Goal: Information Seeking & Learning: Learn about a topic

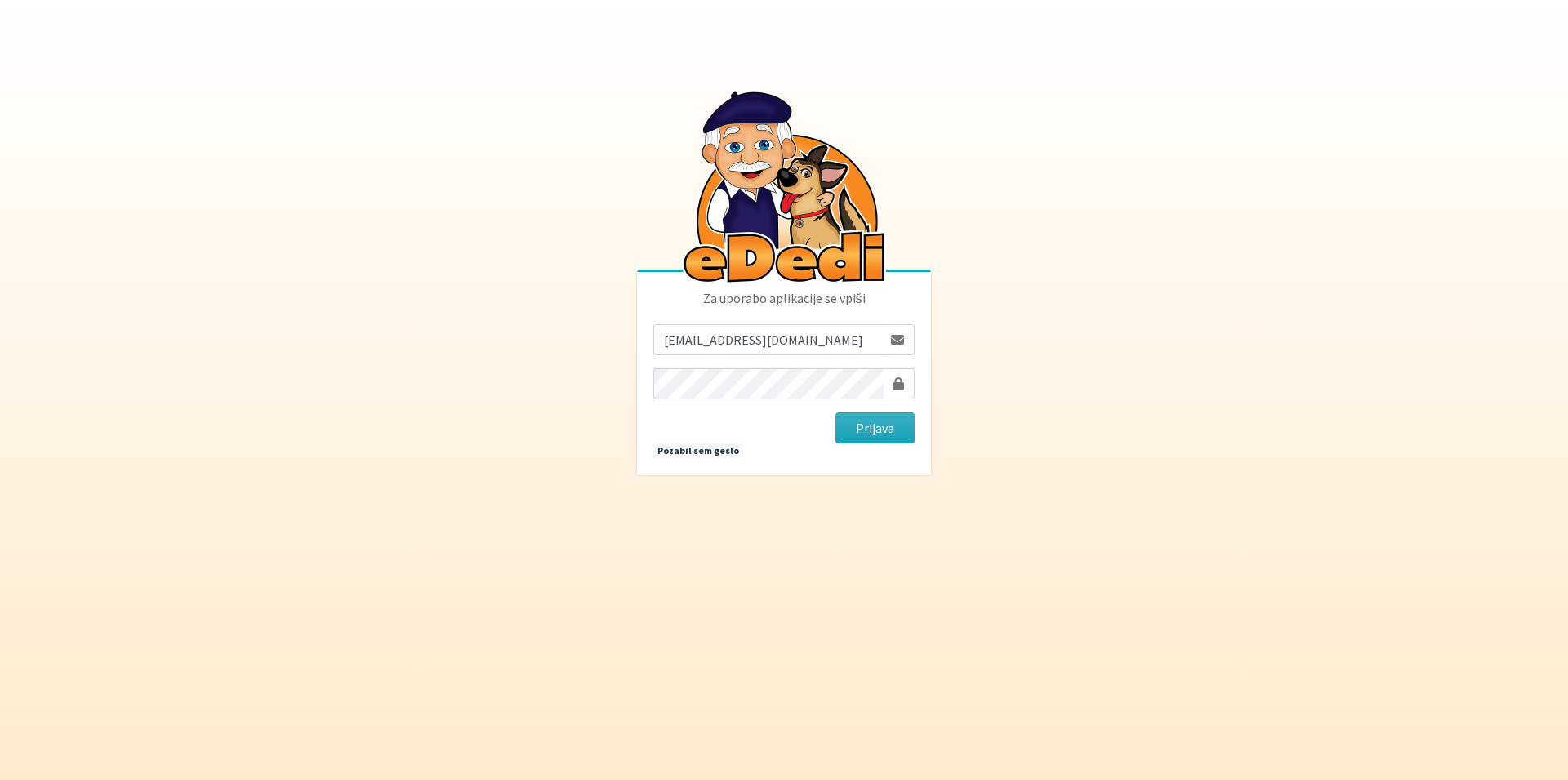
type input "majakenda@gmail.com"
click at [835, 412] on button "Prijava" at bounding box center [874, 428] width 79 height 31
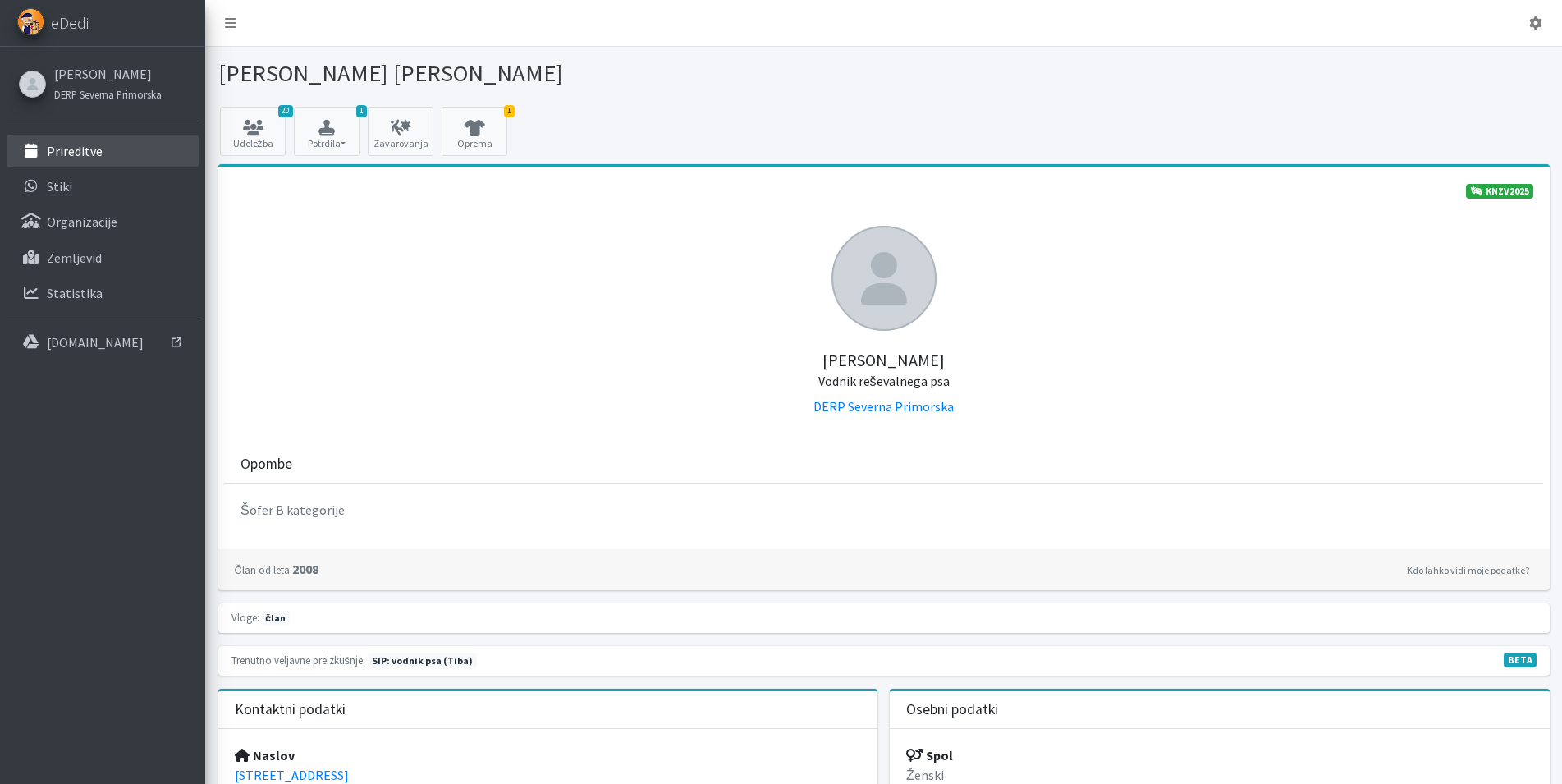
click at [81, 154] on p "Prireditve" at bounding box center [75, 151] width 56 height 16
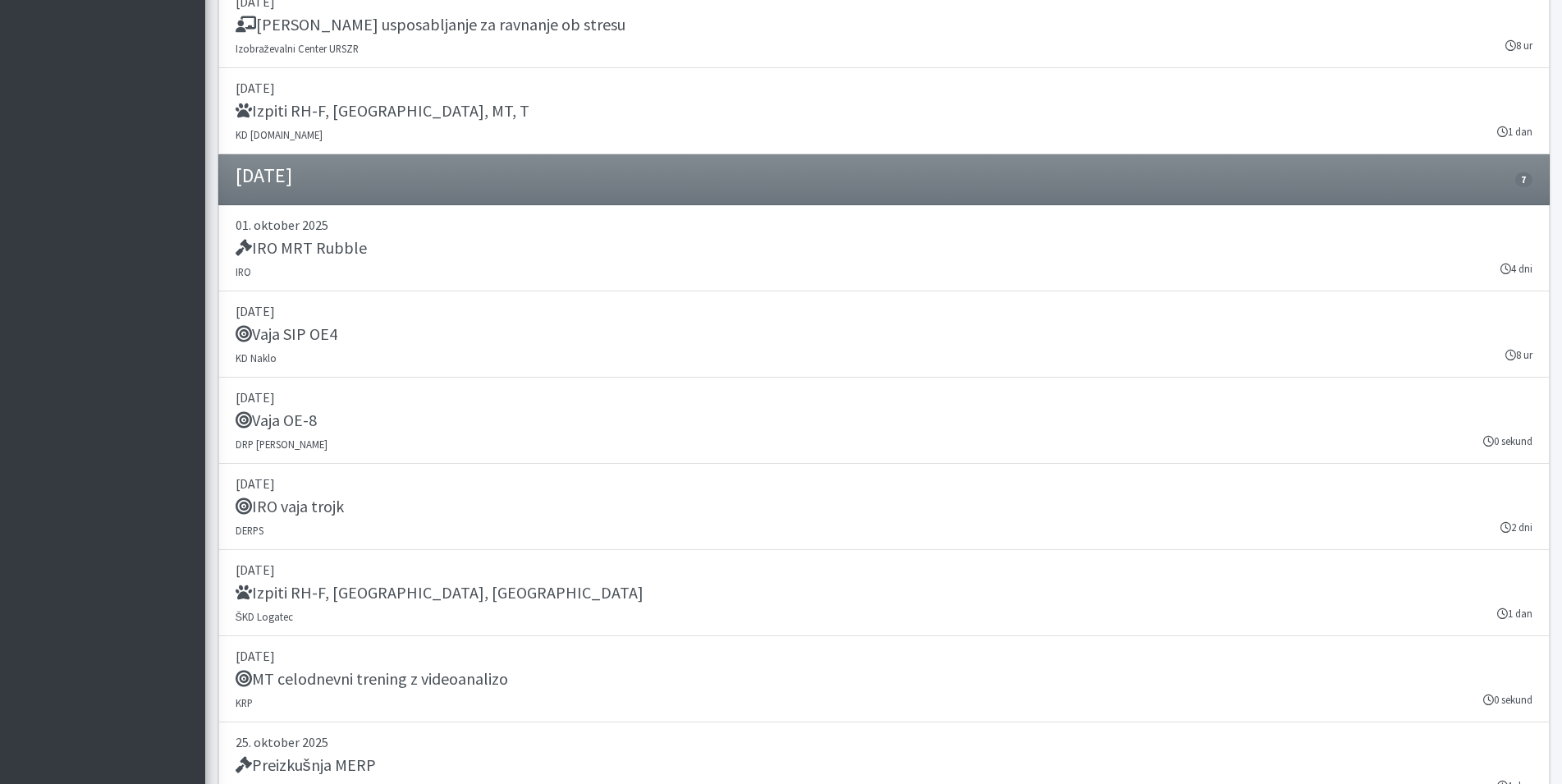
scroll to position [2093, 0]
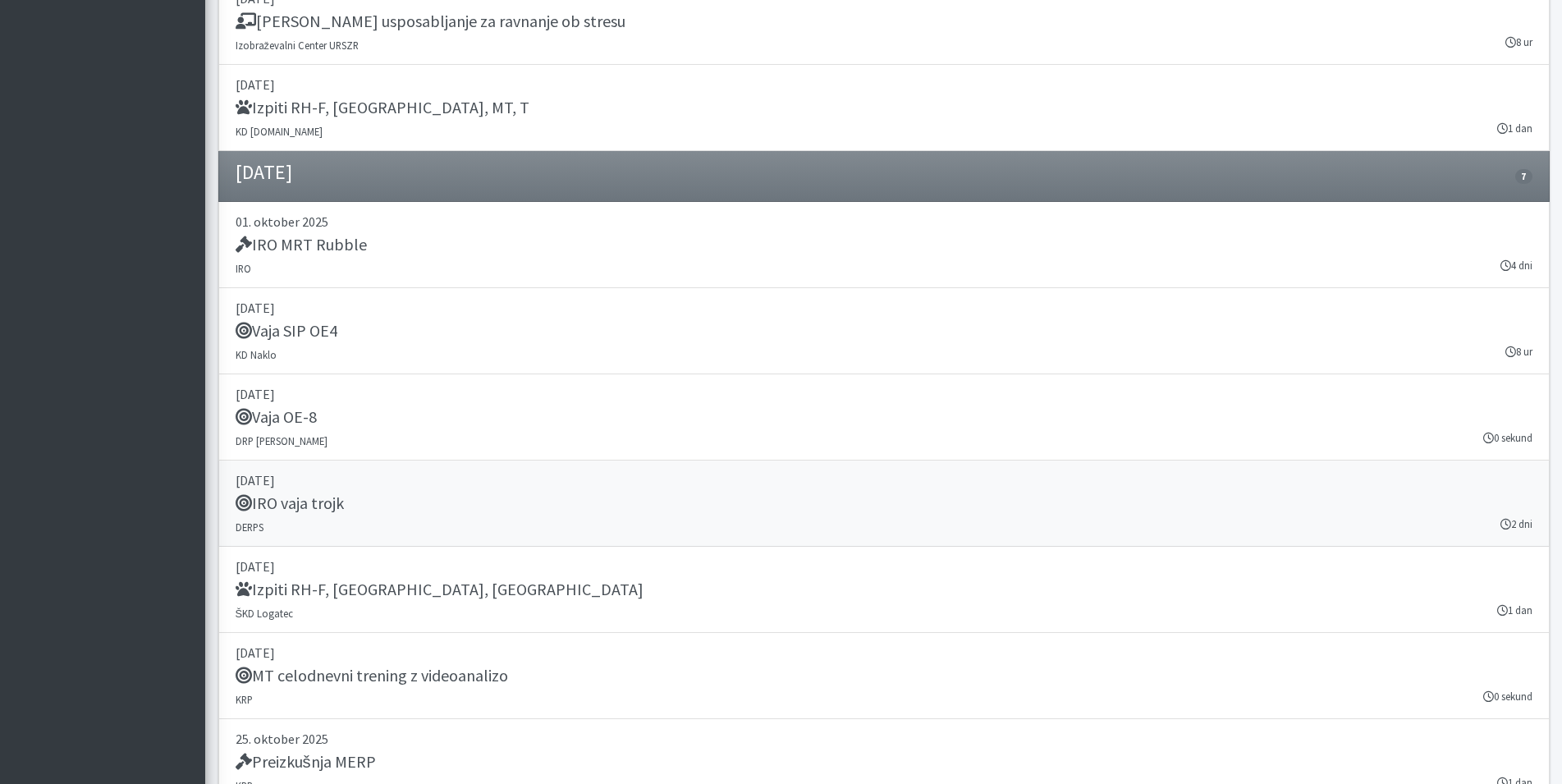
click at [310, 505] on h5 "IRO vaja trojk" at bounding box center [290, 503] width 108 height 20
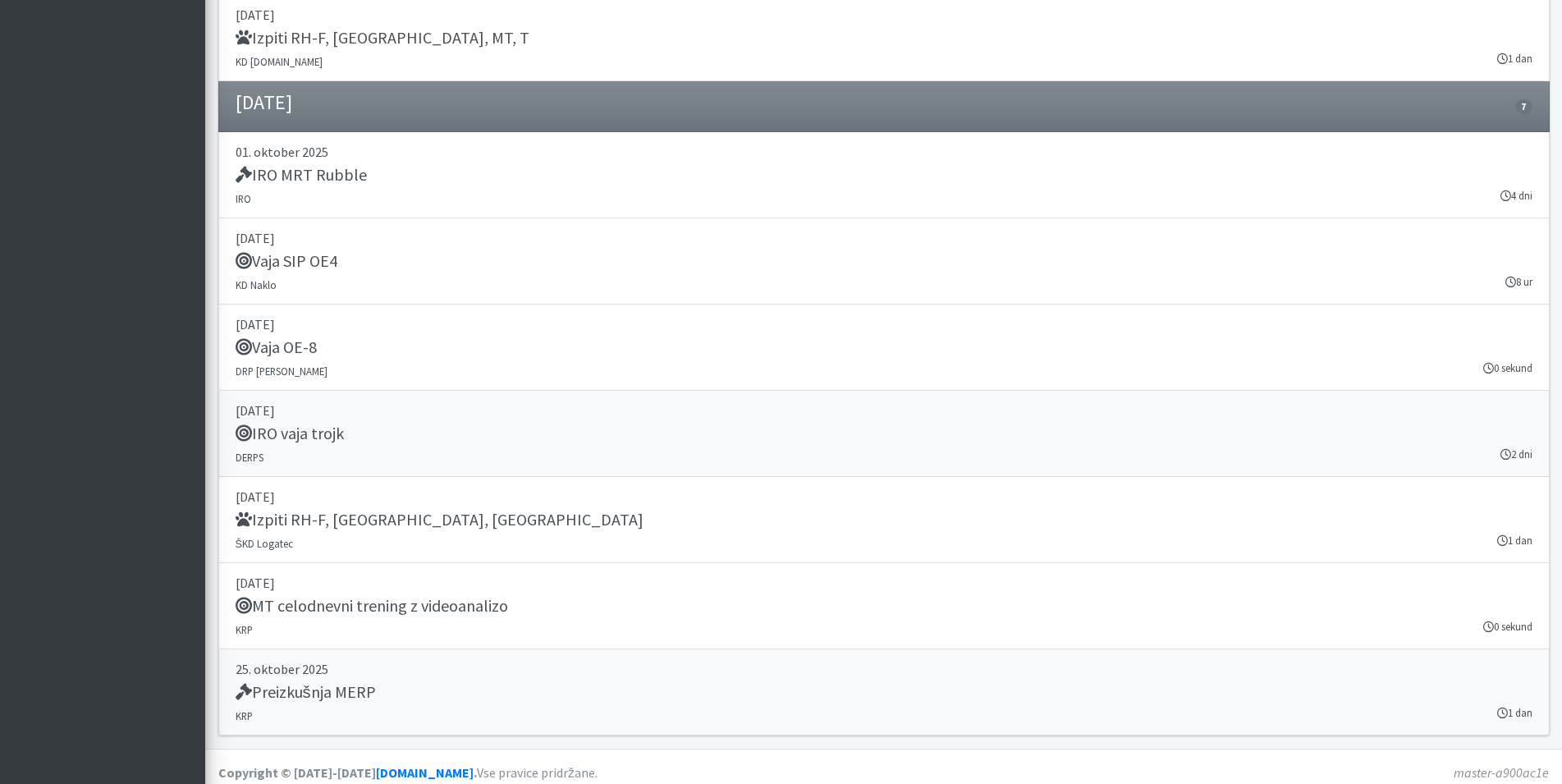
scroll to position [2174, 0]
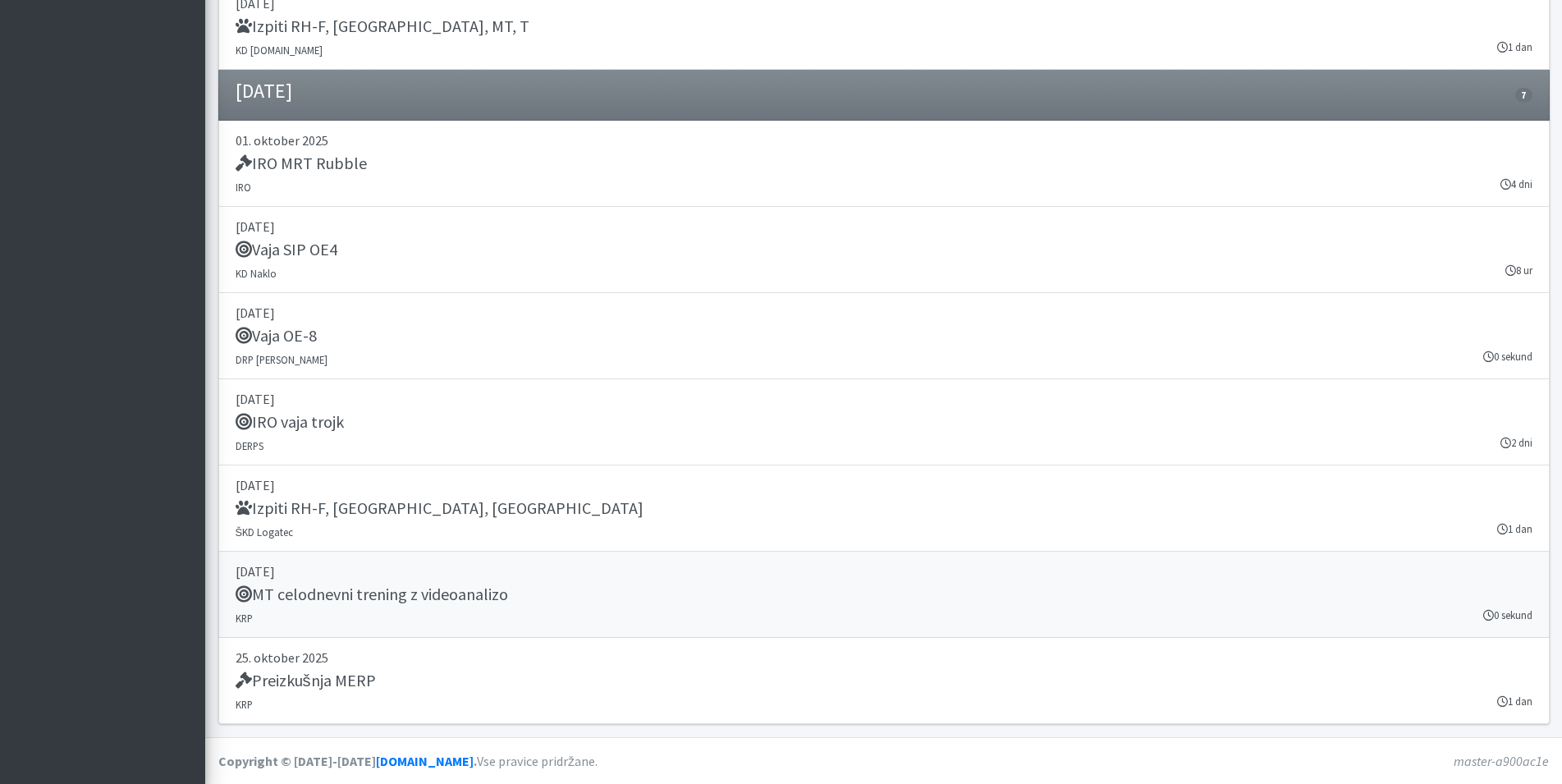
click at [370, 591] on h5 "MT celodnevni trening z videoanalizo" at bounding box center [372, 594] width 273 height 20
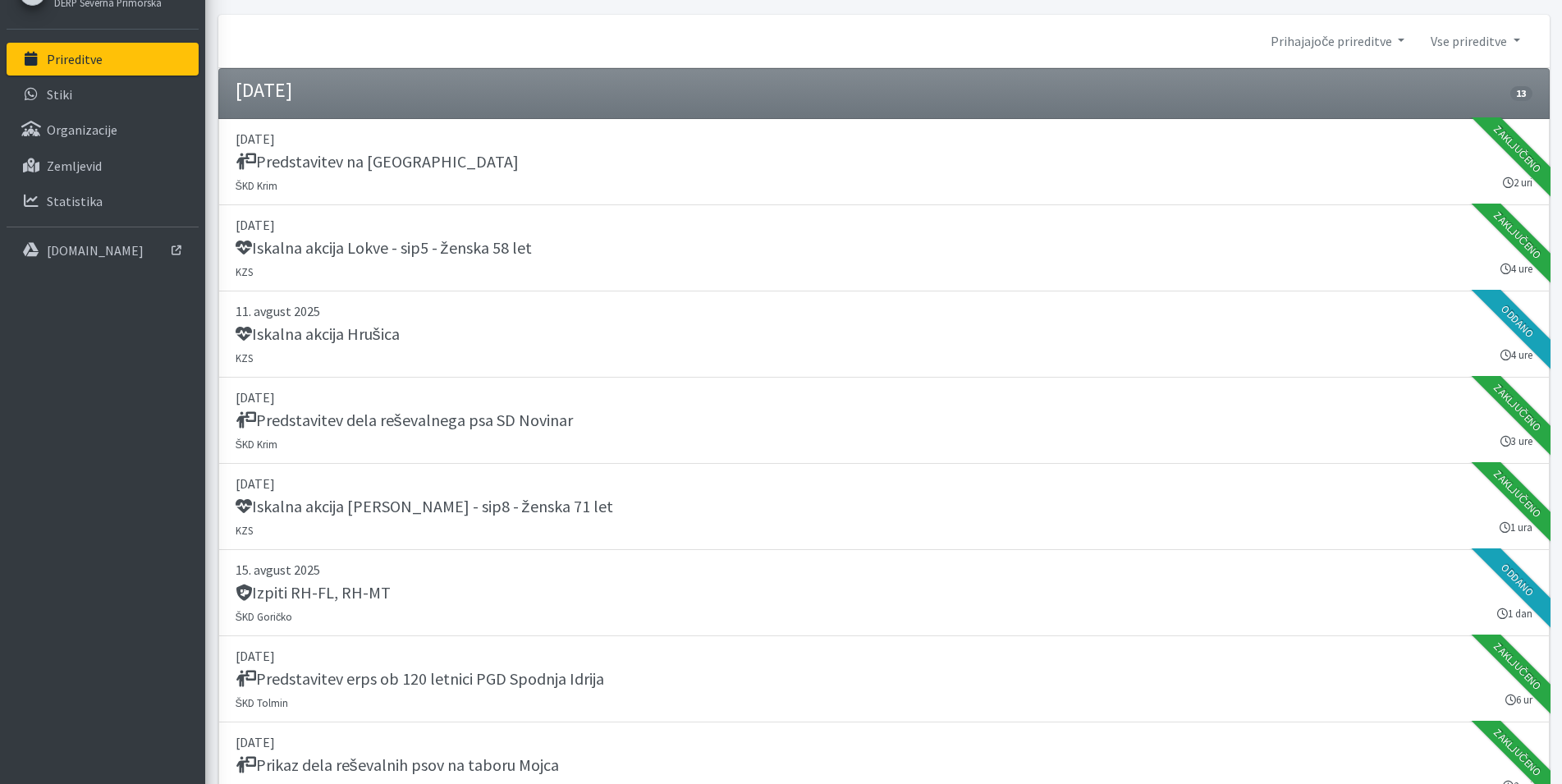
scroll to position [0, 0]
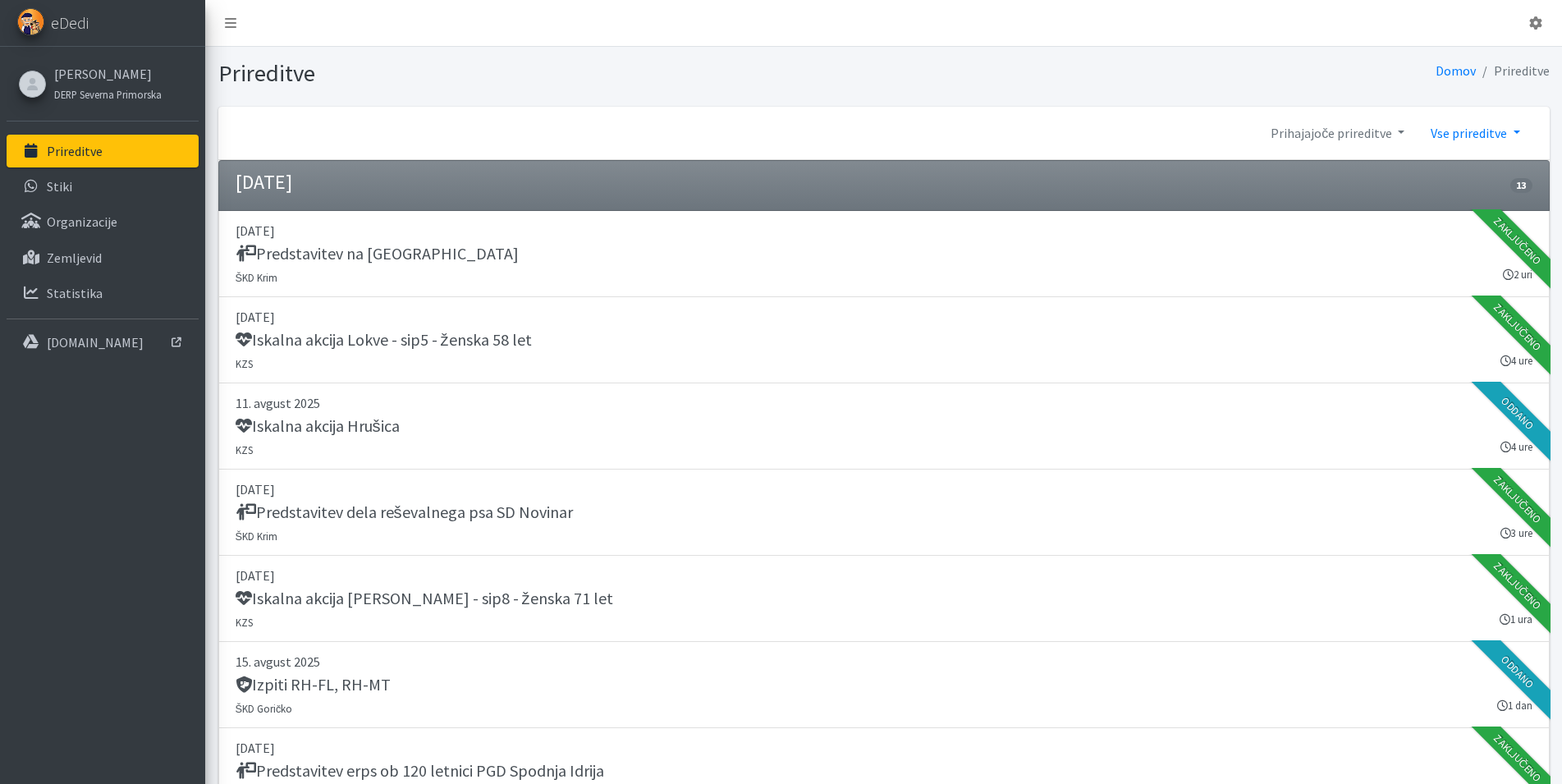
click at [1503, 127] on link "Vse prireditve" at bounding box center [1475, 133] width 115 height 33
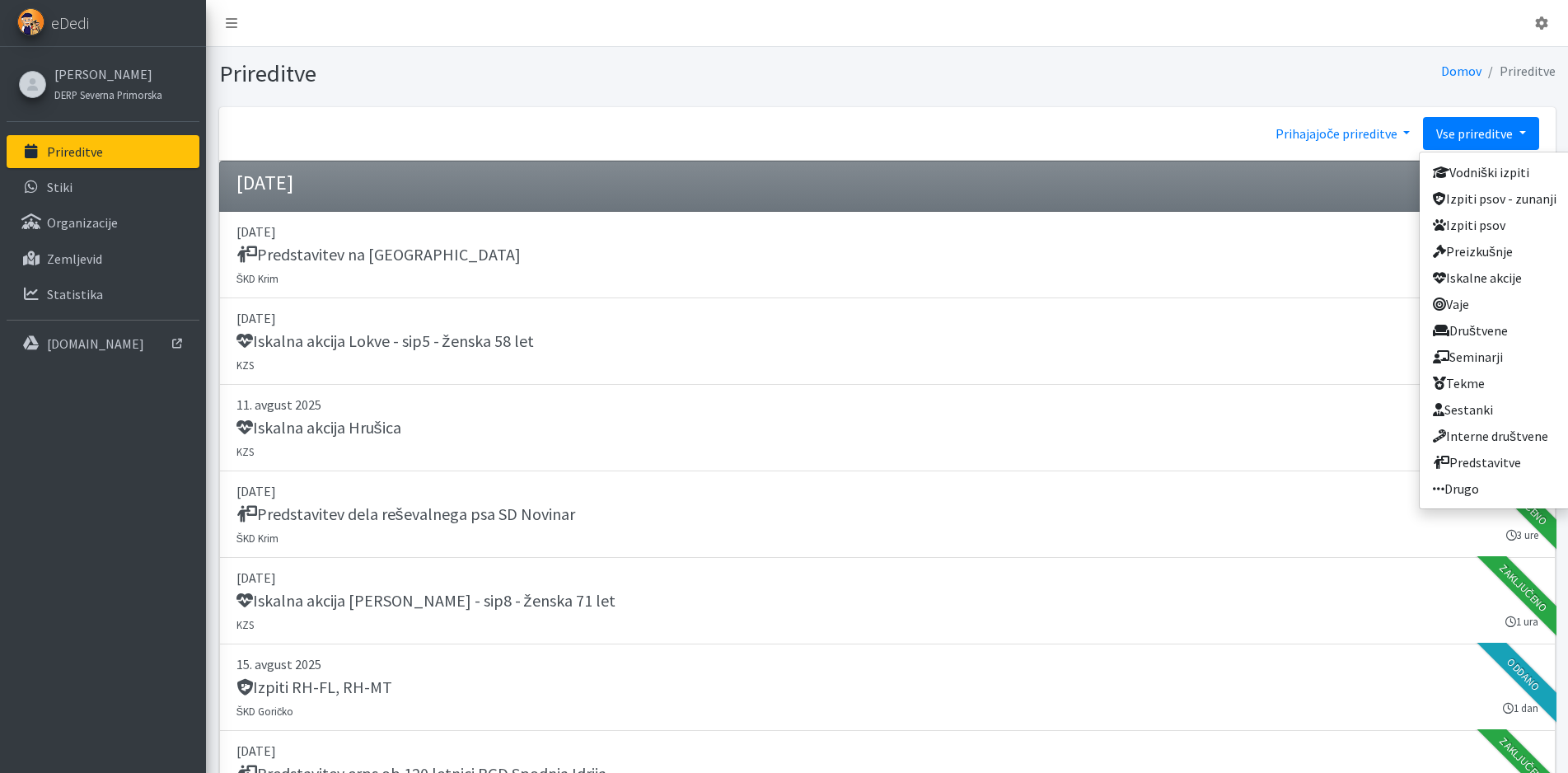
click at [1411, 135] on link "Prihajajoče prireditve" at bounding box center [1342, 134] width 161 height 33
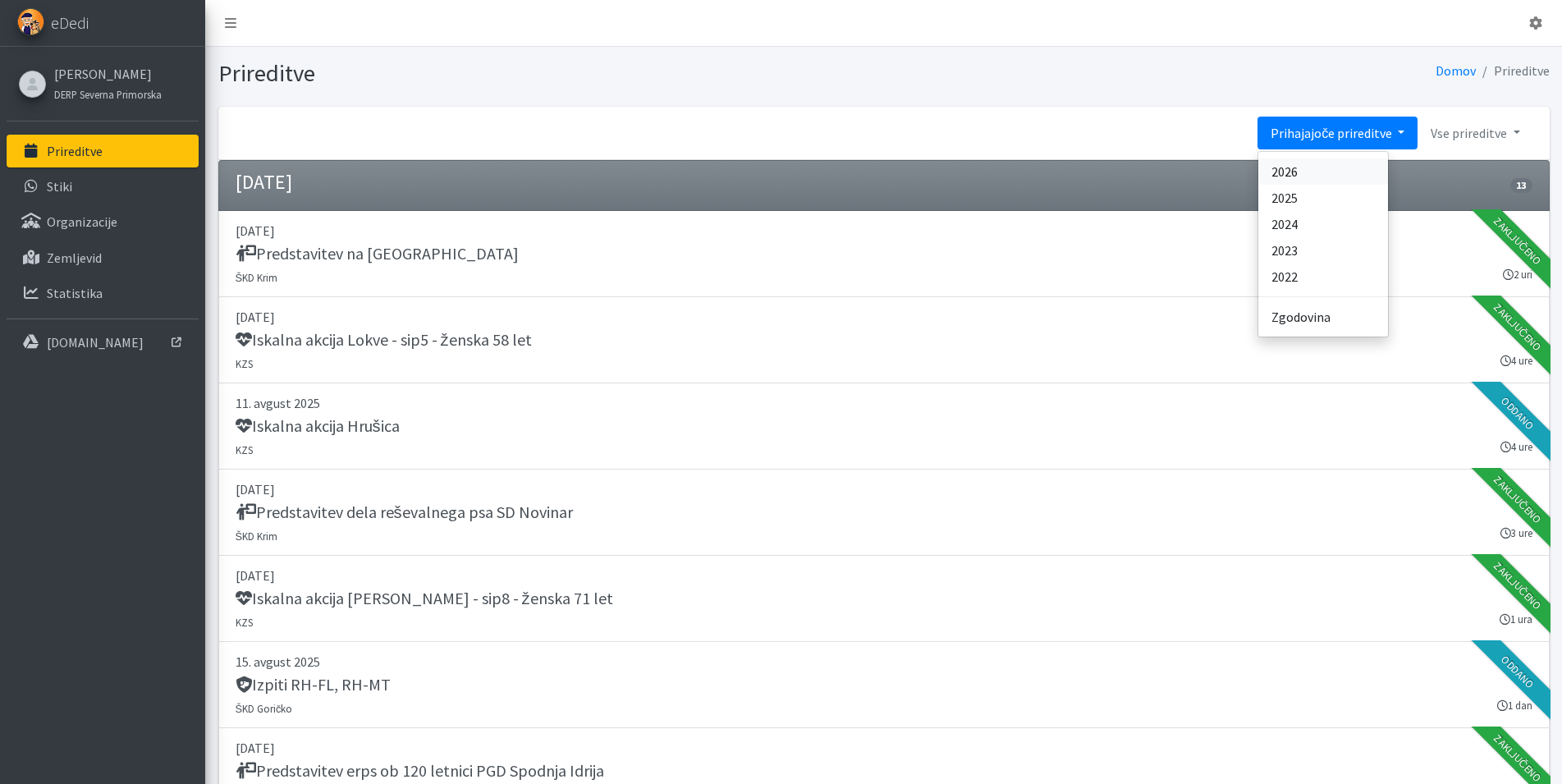
click at [1303, 171] on link "2026" at bounding box center [1323, 172] width 130 height 26
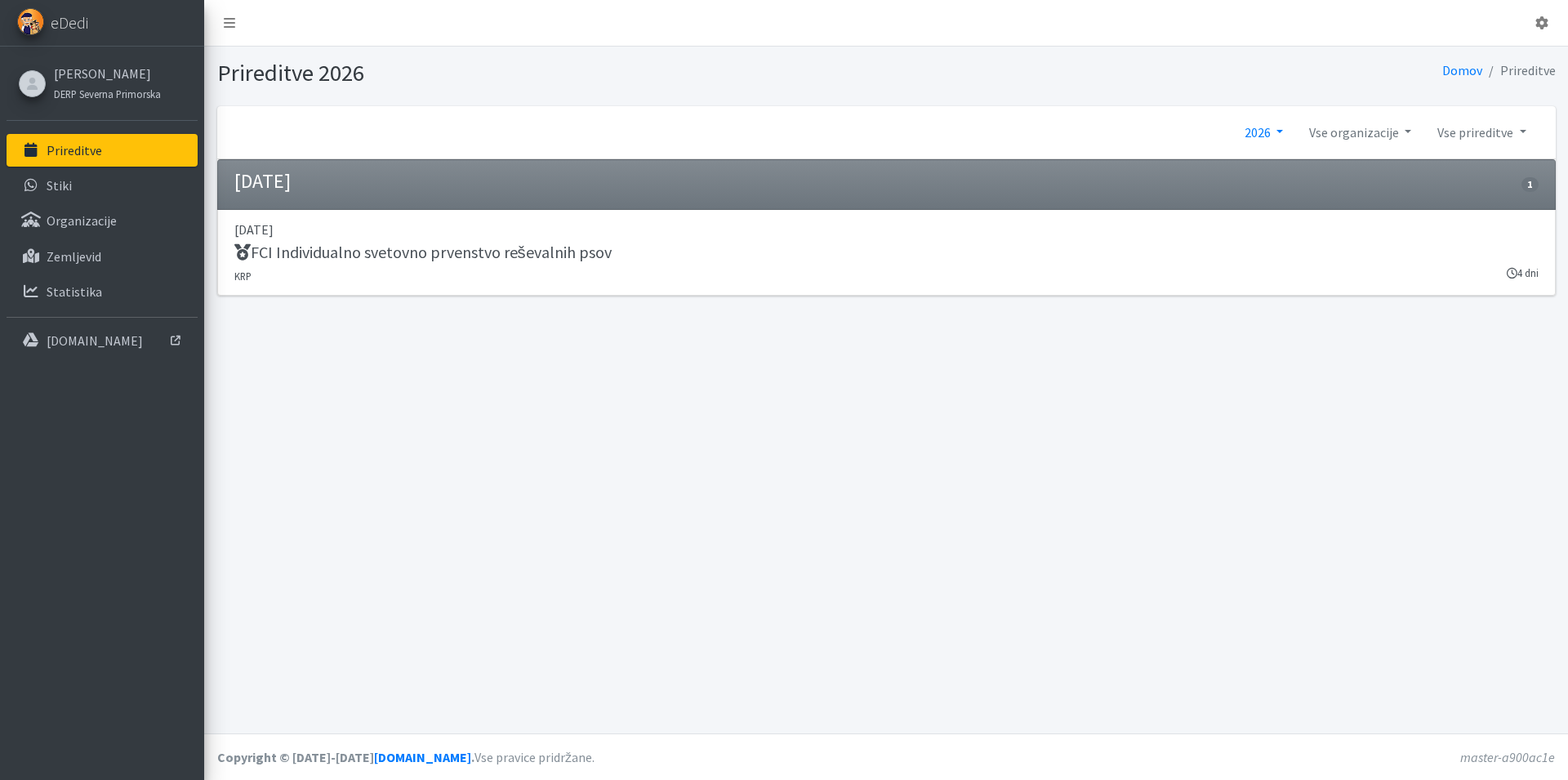
click at [1276, 130] on link "2026" at bounding box center [1263, 132] width 65 height 33
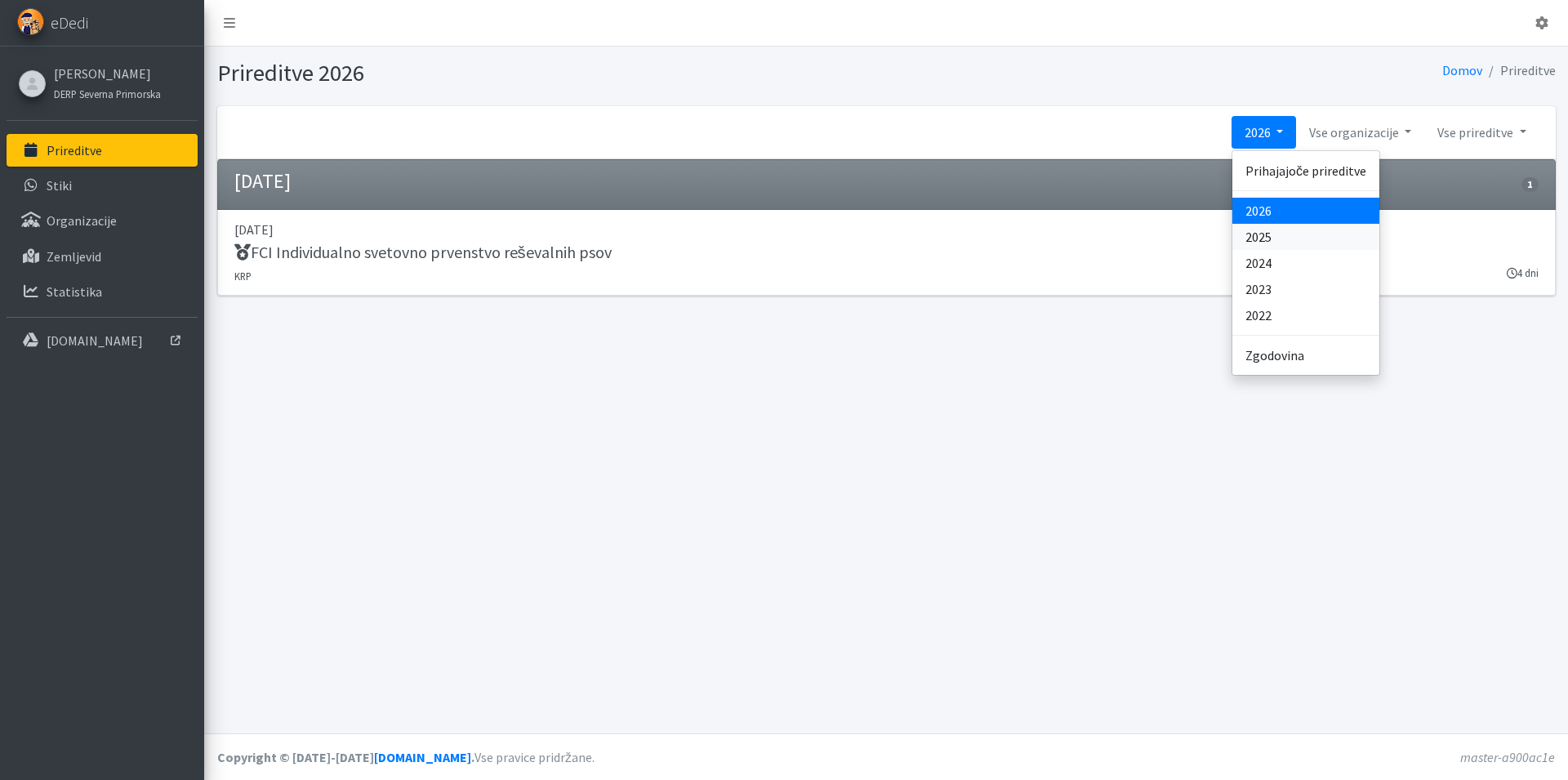
click at [1268, 240] on link "2025" at bounding box center [1306, 237] width 147 height 26
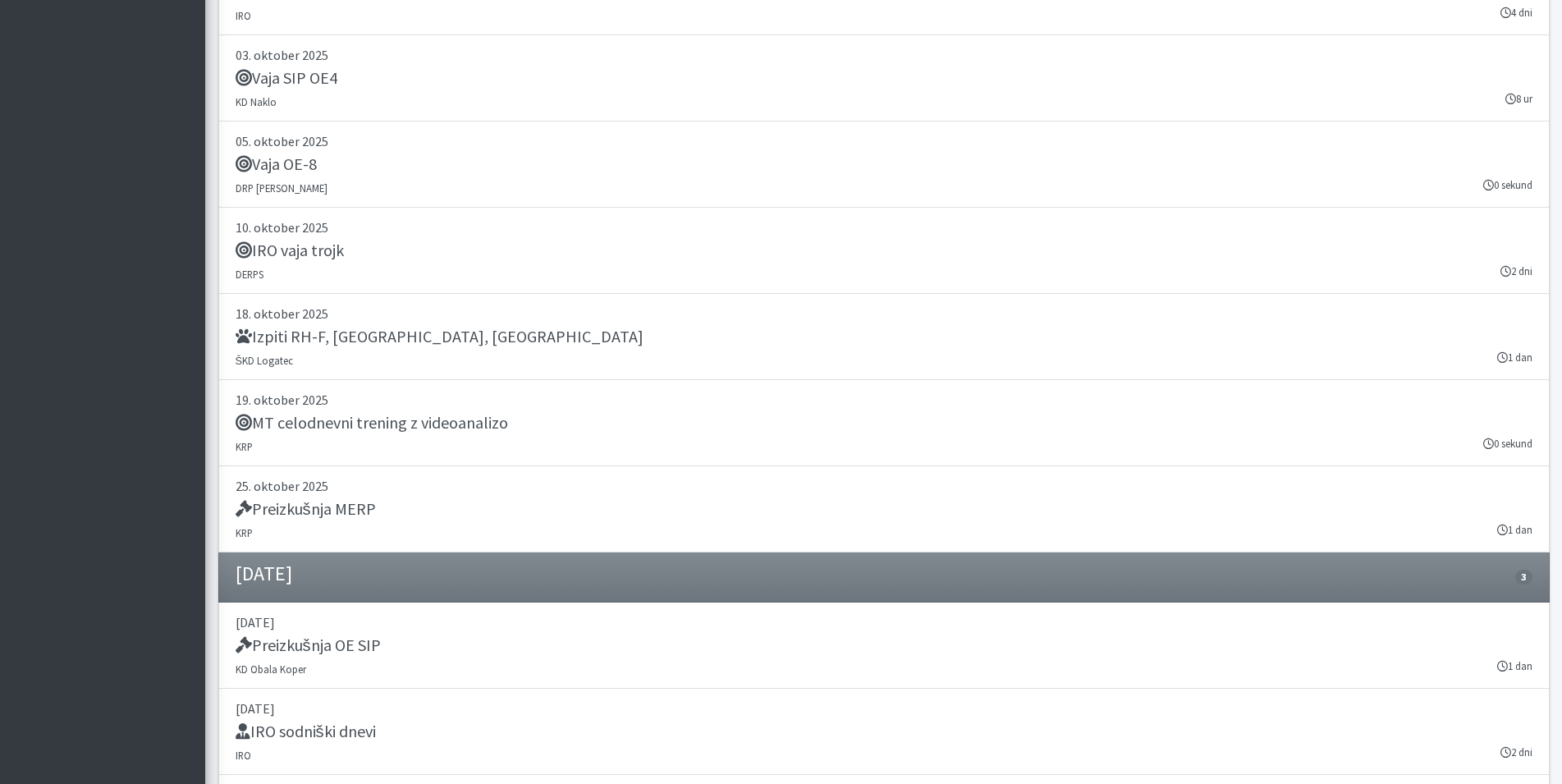
scroll to position [20241, 0]
